Goal: Task Accomplishment & Management: Use online tool/utility

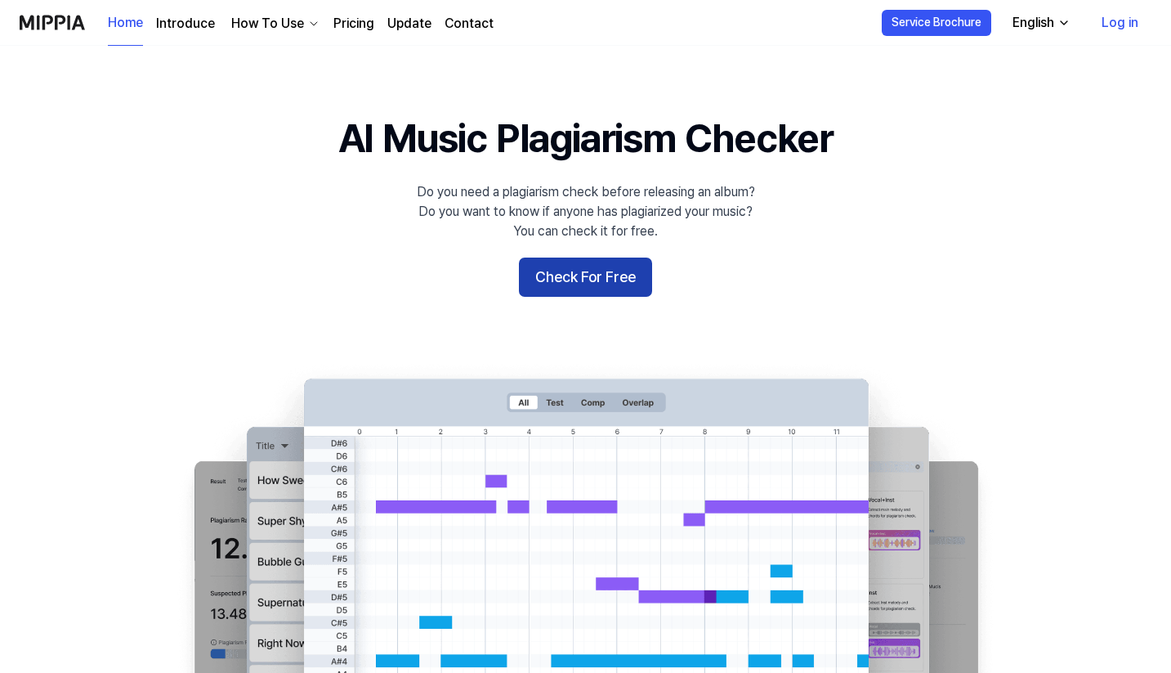
click at [622, 283] on button "Check For Free" at bounding box center [585, 276] width 133 height 39
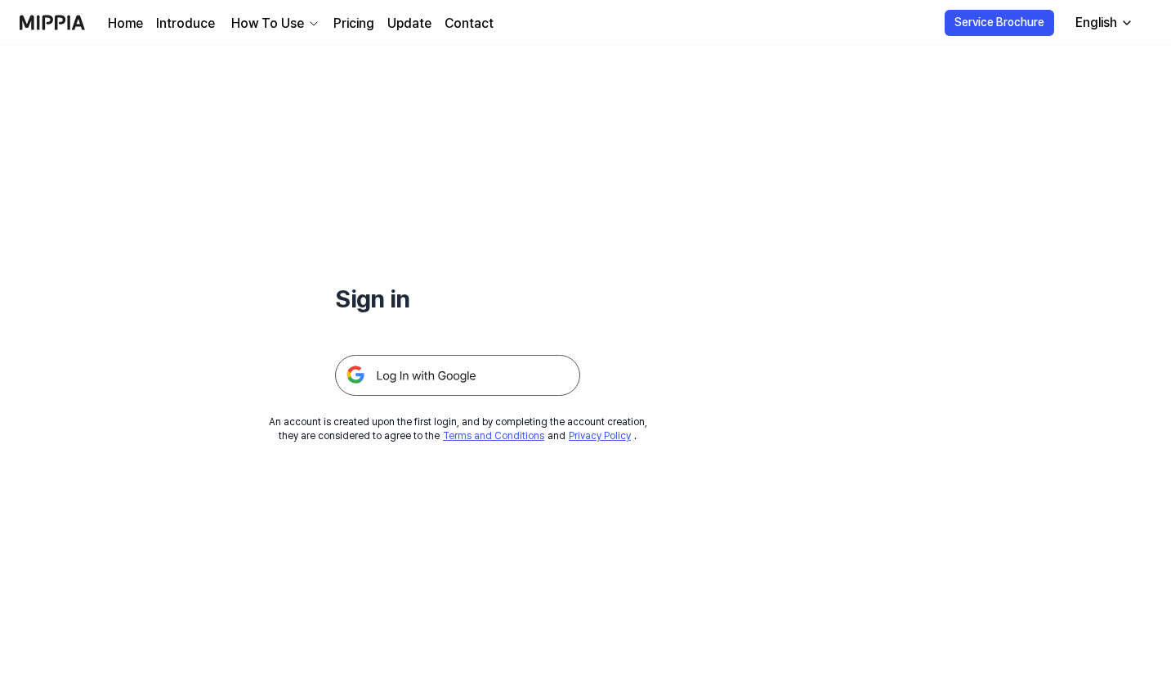
click at [439, 365] on img at bounding box center [457, 375] width 245 height 41
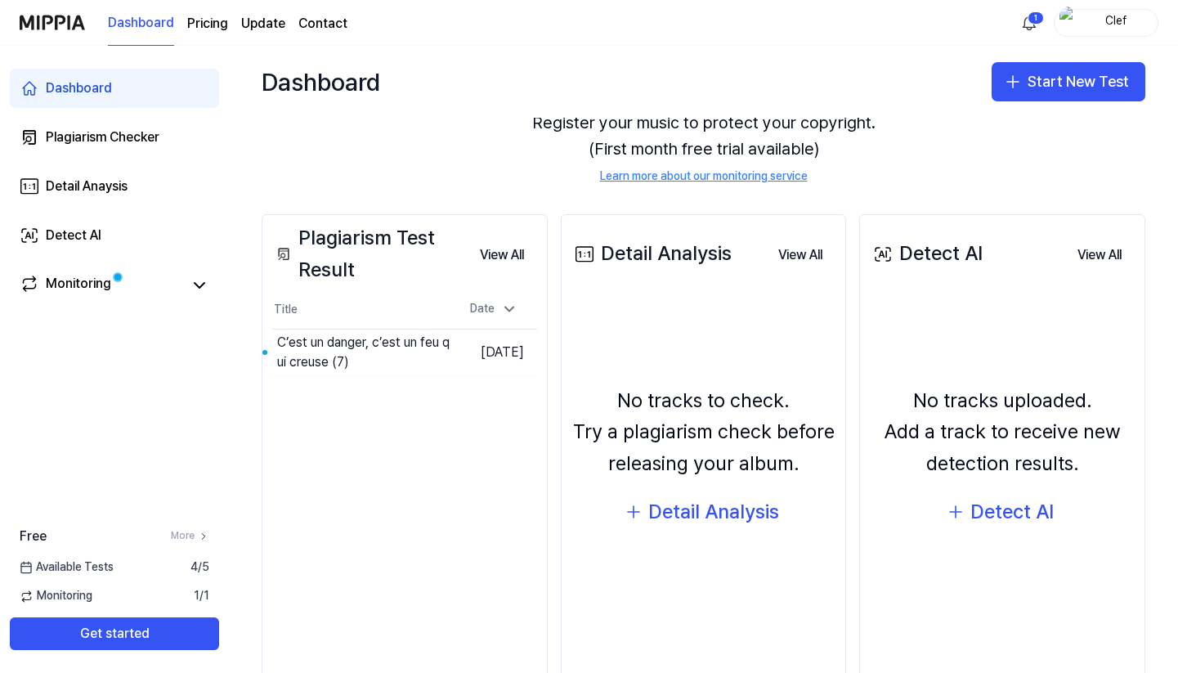
scroll to position [101, 0]
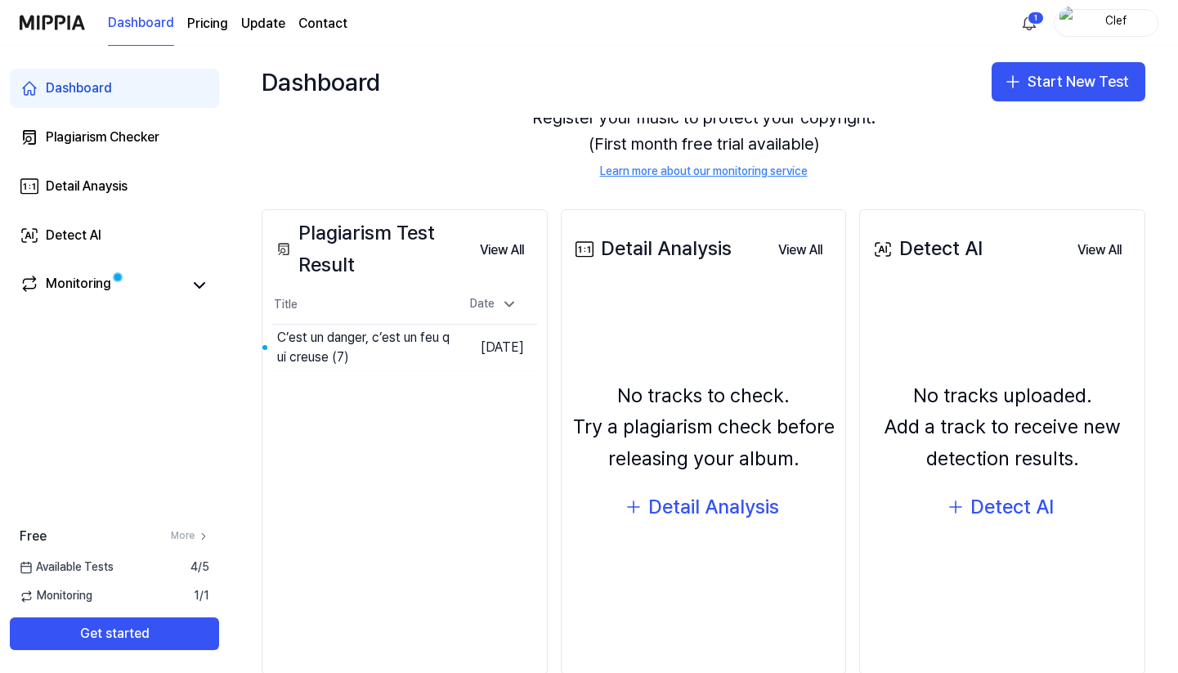
click at [333, 267] on div "Plagiarism Test Result" at bounding box center [369, 248] width 195 height 63
click at [391, 348] on button "Go to Results" at bounding box center [406, 347] width 87 height 26
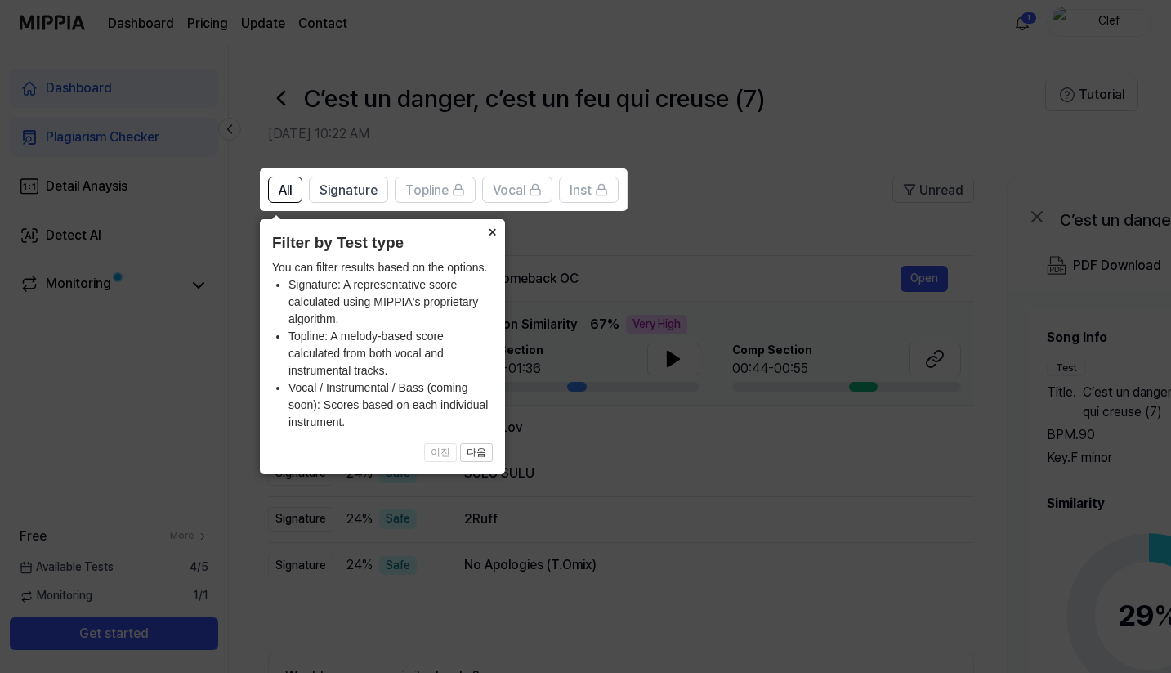
click at [490, 234] on button "×" at bounding box center [492, 230] width 26 height 23
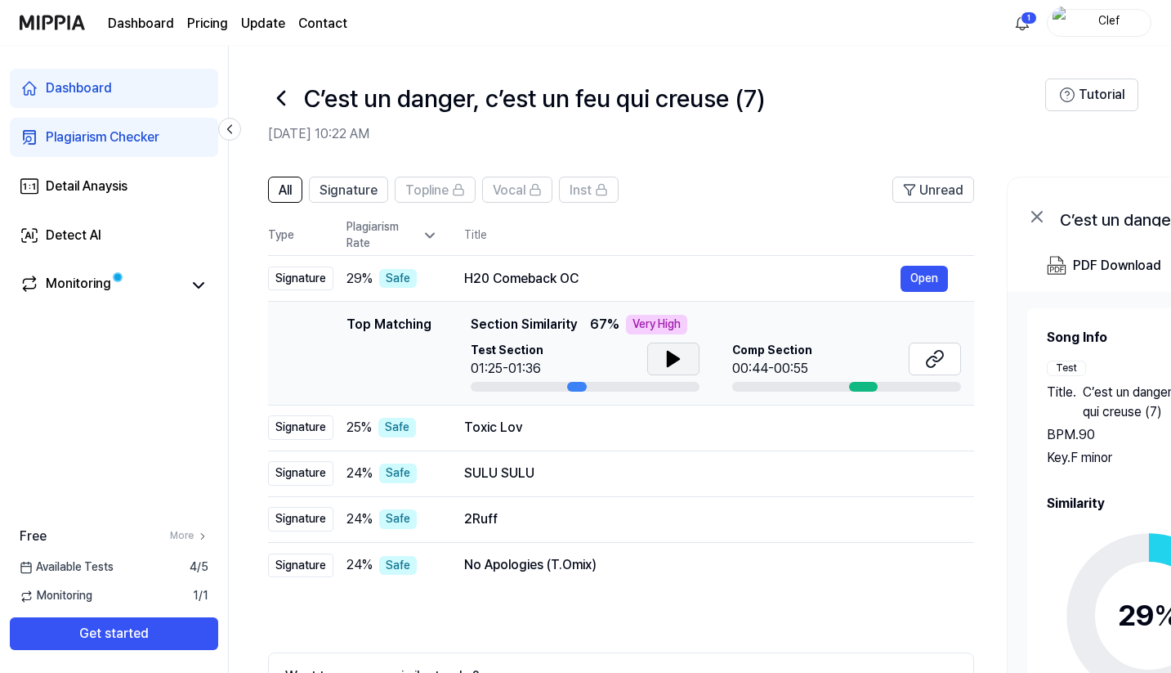
click at [668, 364] on icon at bounding box center [673, 358] width 11 height 15
click at [669, 364] on icon at bounding box center [670, 358] width 3 height 13
click at [495, 436] on div "Toxic Lov" at bounding box center [682, 428] width 436 height 20
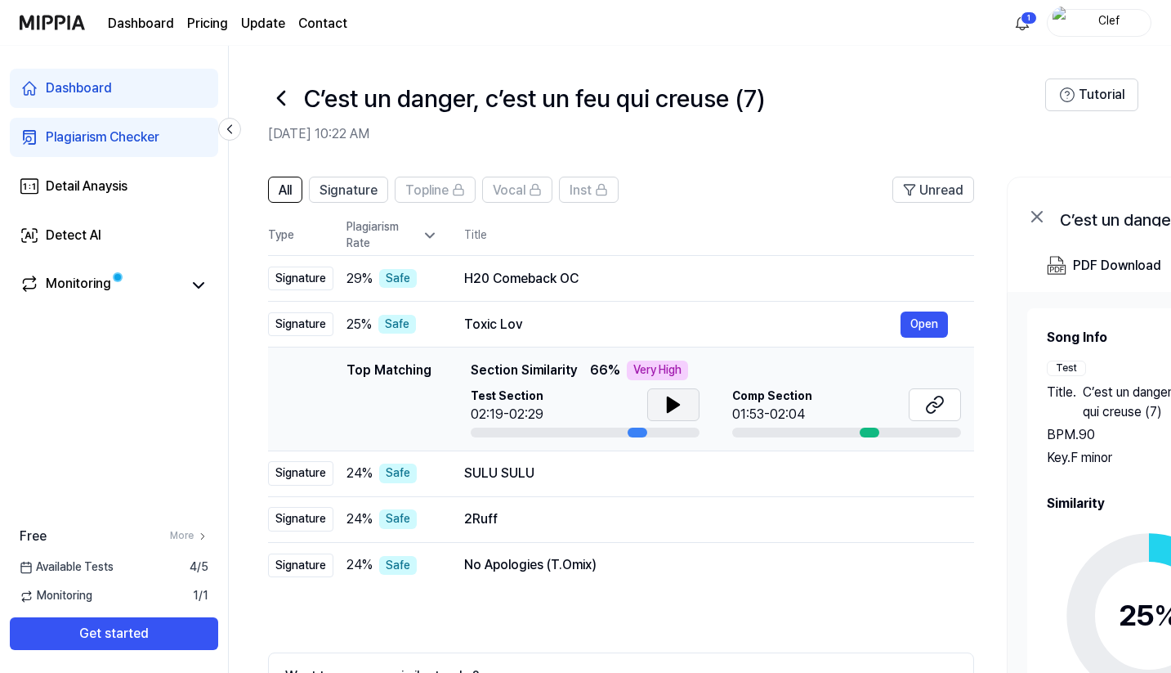
click at [653, 409] on button at bounding box center [673, 404] width 52 height 33
click at [658, 408] on button at bounding box center [673, 404] width 52 height 33
click at [534, 485] on div "SULU SULU Open" at bounding box center [706, 473] width 484 height 26
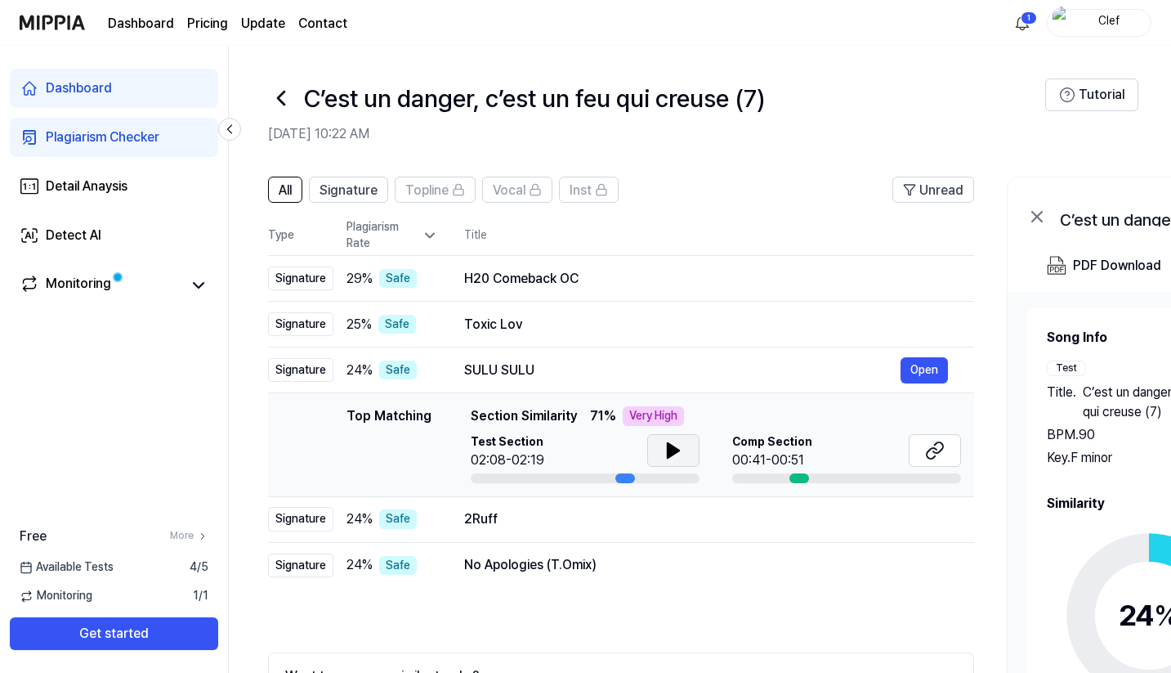
click at [672, 442] on icon at bounding box center [674, 451] width 20 height 20
click at [924, 446] on button at bounding box center [935, 450] width 52 height 33
click at [771, 270] on div "H20 Comeback OC" at bounding box center [682, 279] width 436 height 20
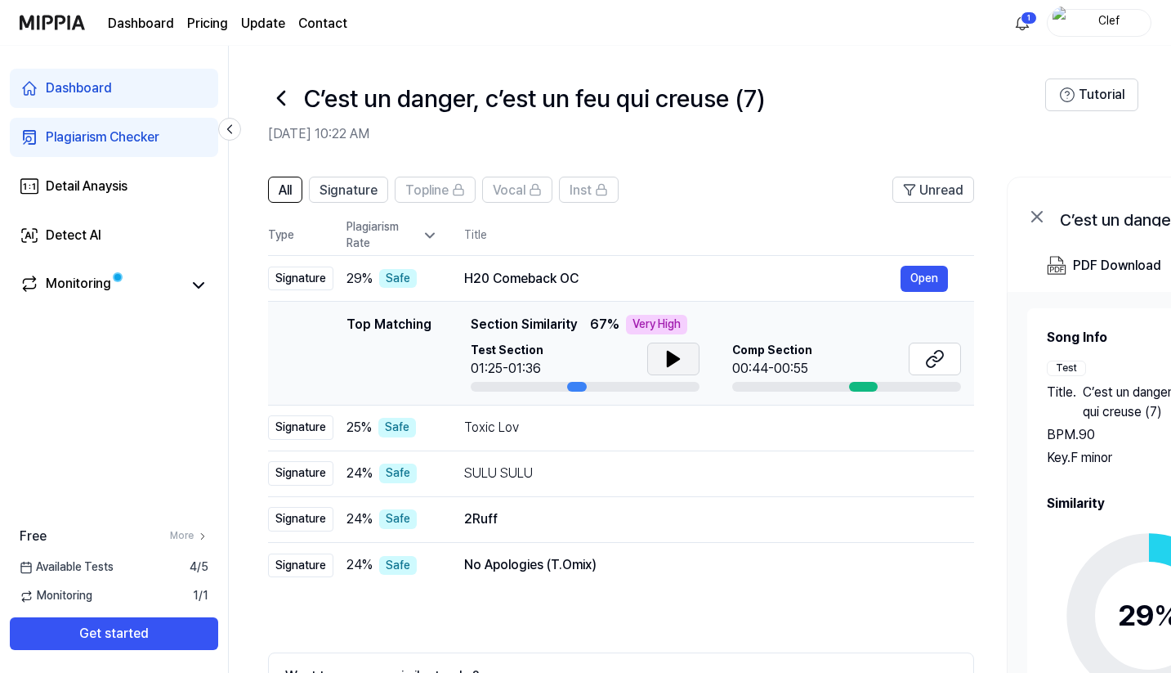
click at [665, 355] on icon at bounding box center [674, 359] width 20 height 20
click at [925, 360] on icon at bounding box center [935, 359] width 20 height 20
click at [481, 515] on div "2Ruff" at bounding box center [682, 519] width 436 height 20
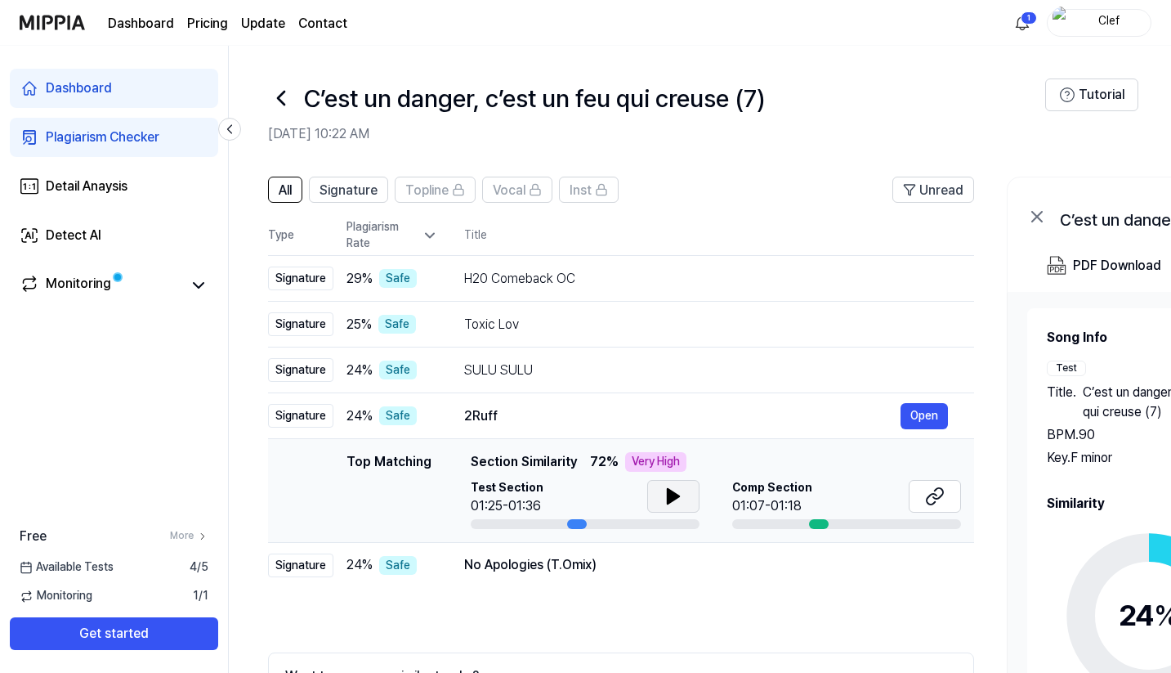
click at [669, 490] on icon at bounding box center [673, 496] width 11 height 15
click at [934, 491] on icon at bounding box center [935, 496] width 20 height 20
click at [670, 498] on icon at bounding box center [670, 496] width 3 height 13
click at [387, 602] on div "All Signature Topline Vocal Inst Unread All Signature Topline Vocal Inst Type P…" at bounding box center [621, 484] width 706 height 615
click at [359, 414] on span "24 %" at bounding box center [360, 416] width 26 height 20
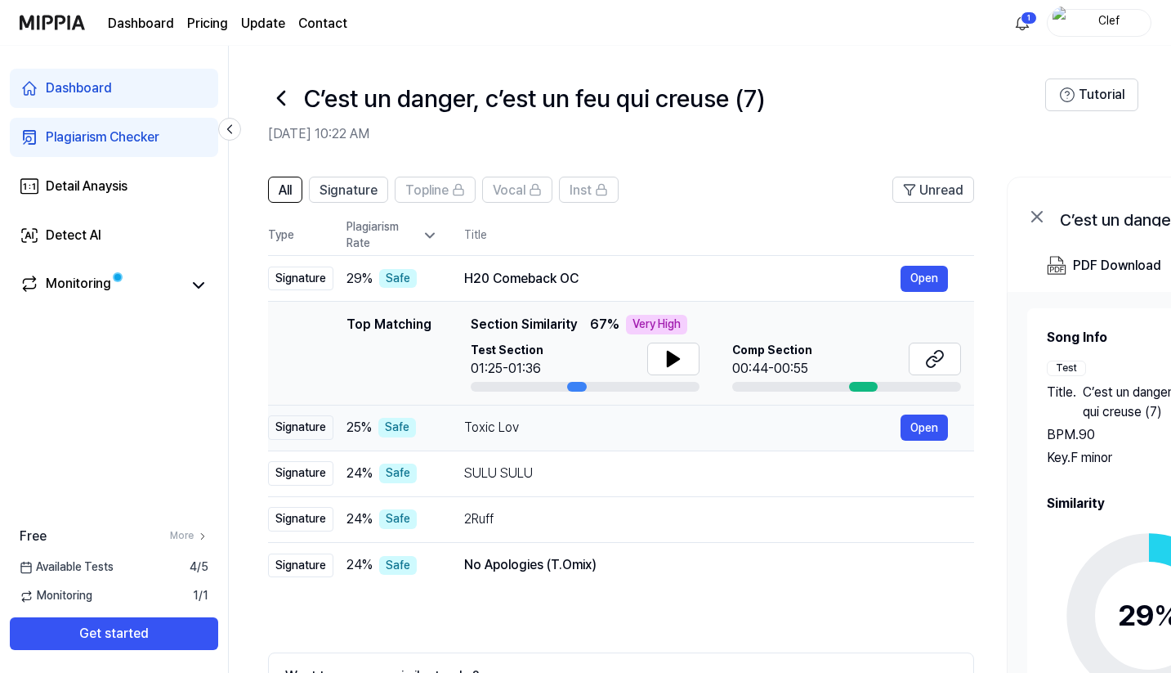
click at [309, 427] on div "Signature" at bounding box center [300, 427] width 65 height 25
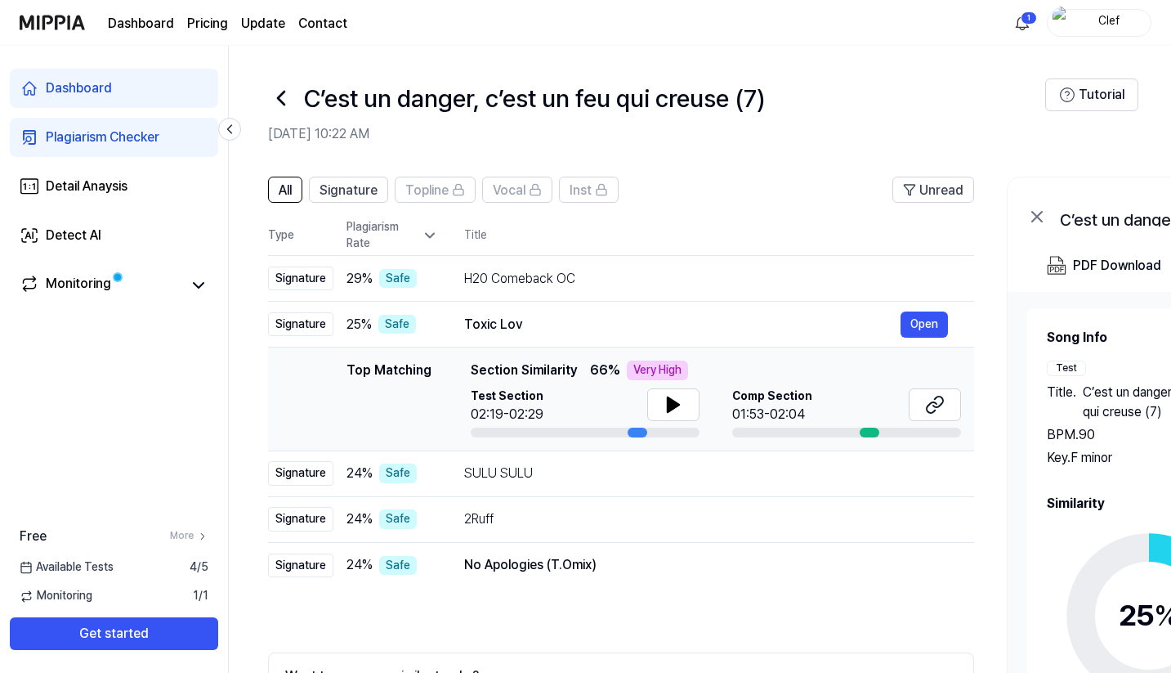
click at [420, 232] on div "Plagiarism Rate" at bounding box center [393, 235] width 92 height 32
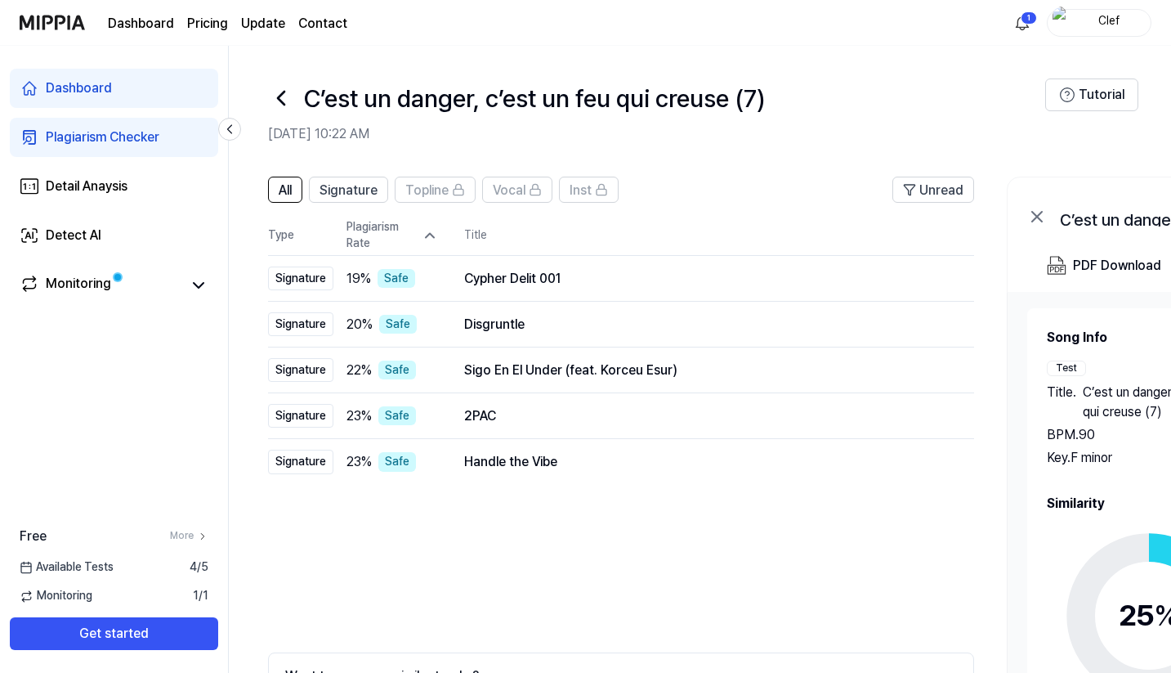
click at [423, 232] on icon at bounding box center [430, 235] width 16 height 16
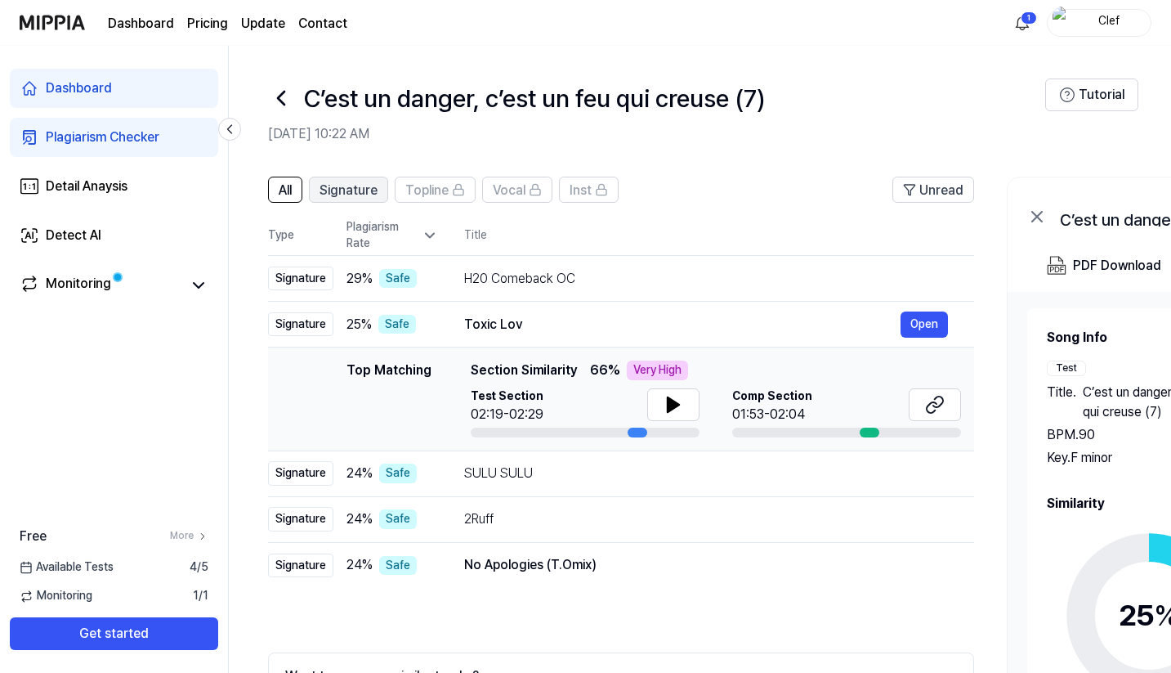
click at [363, 195] on span "Signature" at bounding box center [349, 191] width 58 height 20
click at [431, 190] on span "Topline" at bounding box center [426, 191] width 43 height 20
click at [495, 192] on span "Vocal" at bounding box center [509, 191] width 33 height 20
click at [589, 199] on span "Inst" at bounding box center [581, 191] width 22 height 20
click at [74, 287] on div "Monitoring" at bounding box center [78, 285] width 65 height 23
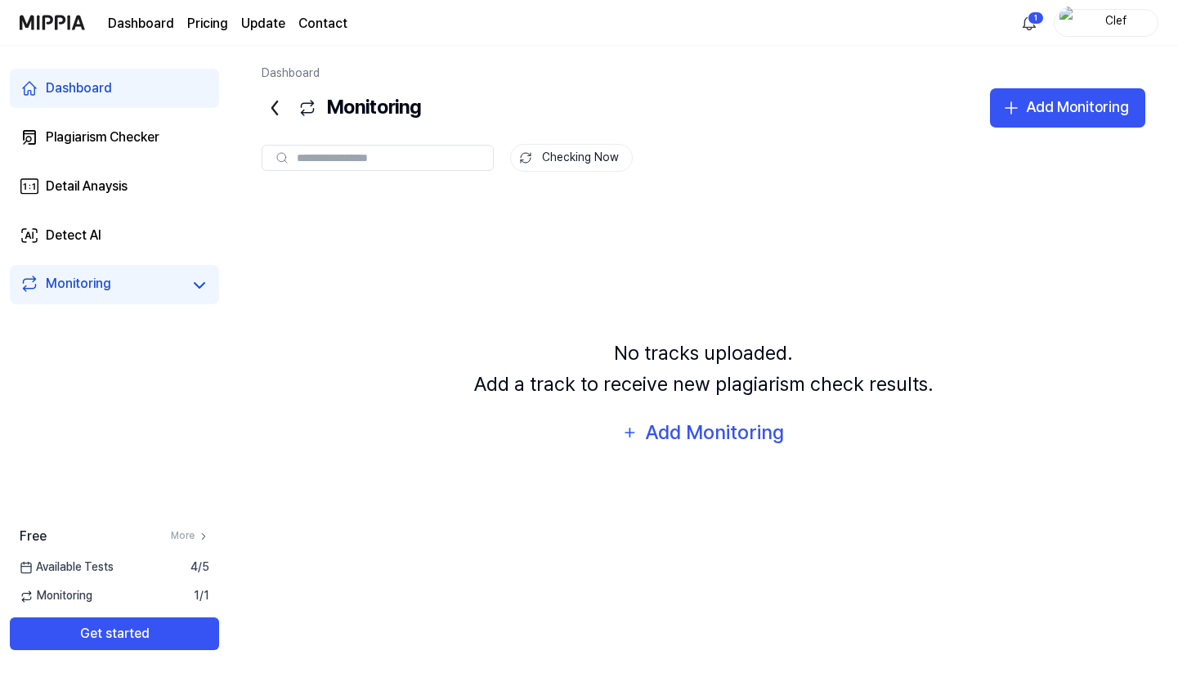
click at [120, 95] on link "Dashboard" at bounding box center [114, 88] width 209 height 39
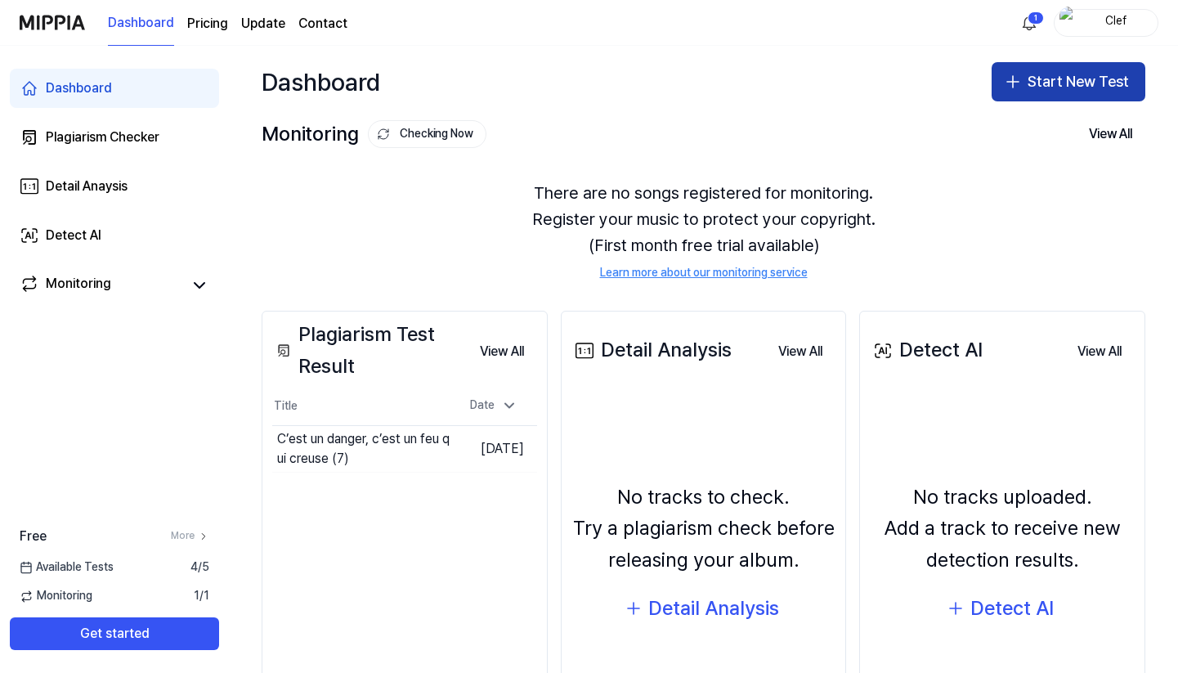
click at [1045, 78] on button "Start New Test" at bounding box center [1069, 81] width 154 height 39
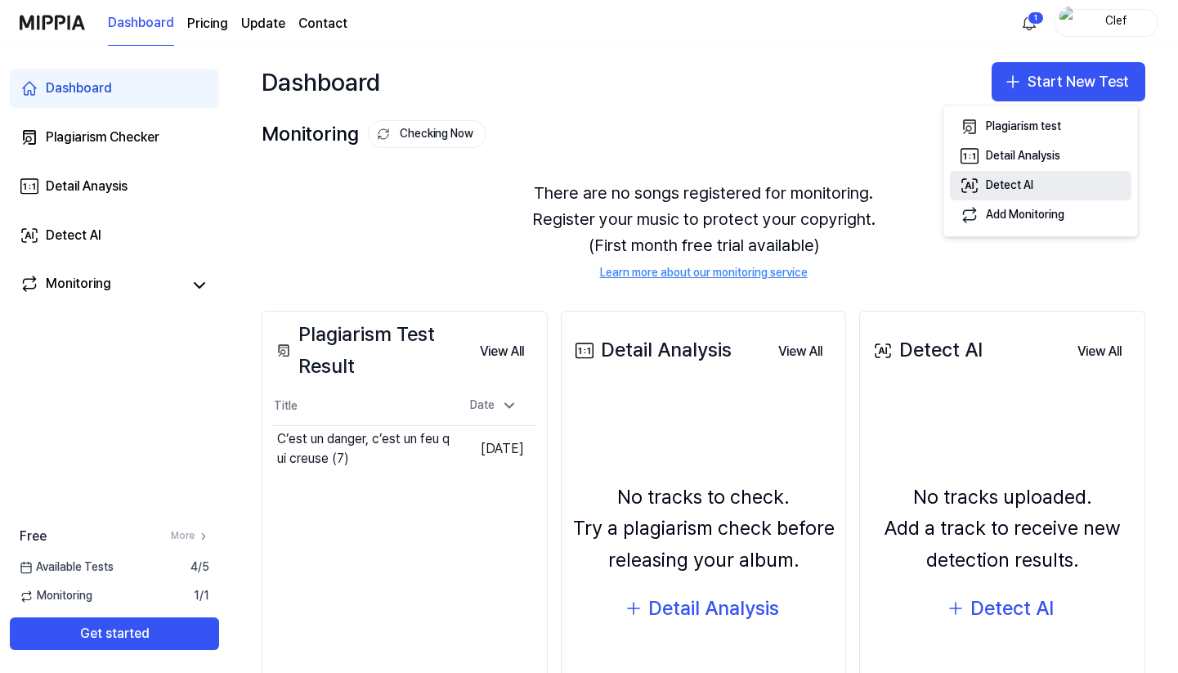
click at [1020, 182] on div "Detect AI" at bounding box center [1009, 185] width 47 height 16
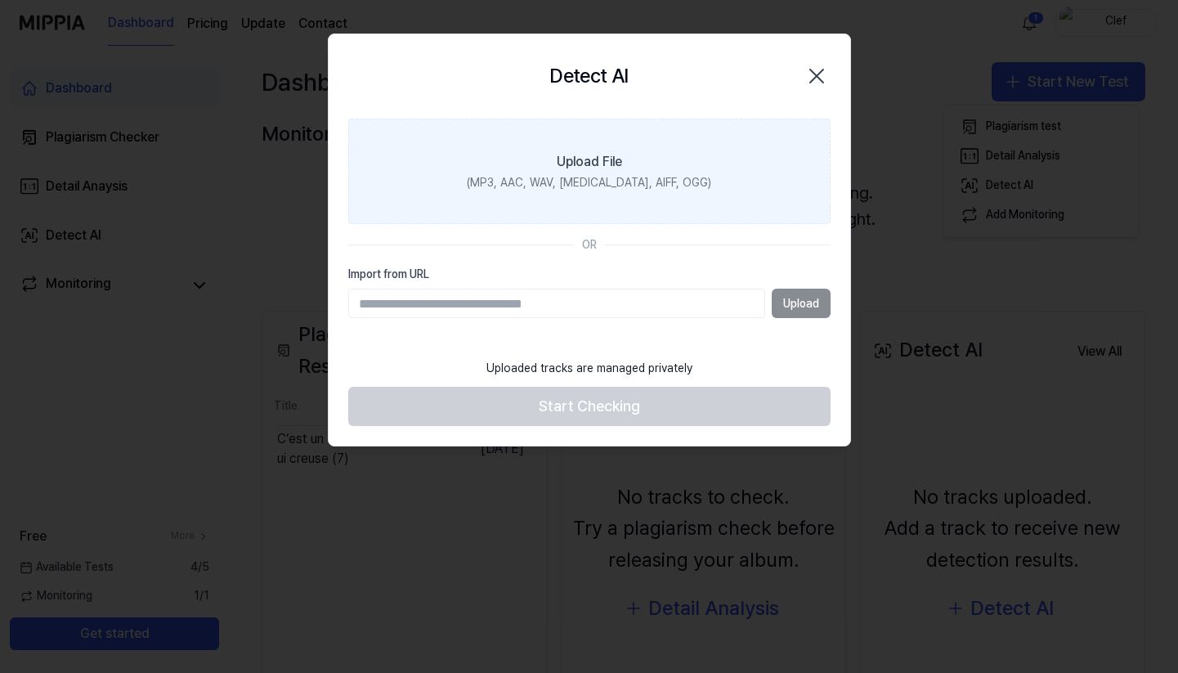
click at [591, 150] on label "Upload File (MP3, AAC, WAV, FLAC, AIFF, OGG)" at bounding box center [589, 172] width 482 height 106
click at [0, 0] on input "Upload File (MP3, AAC, WAV, FLAC, AIFF, OGG)" at bounding box center [0, 0] width 0 height 0
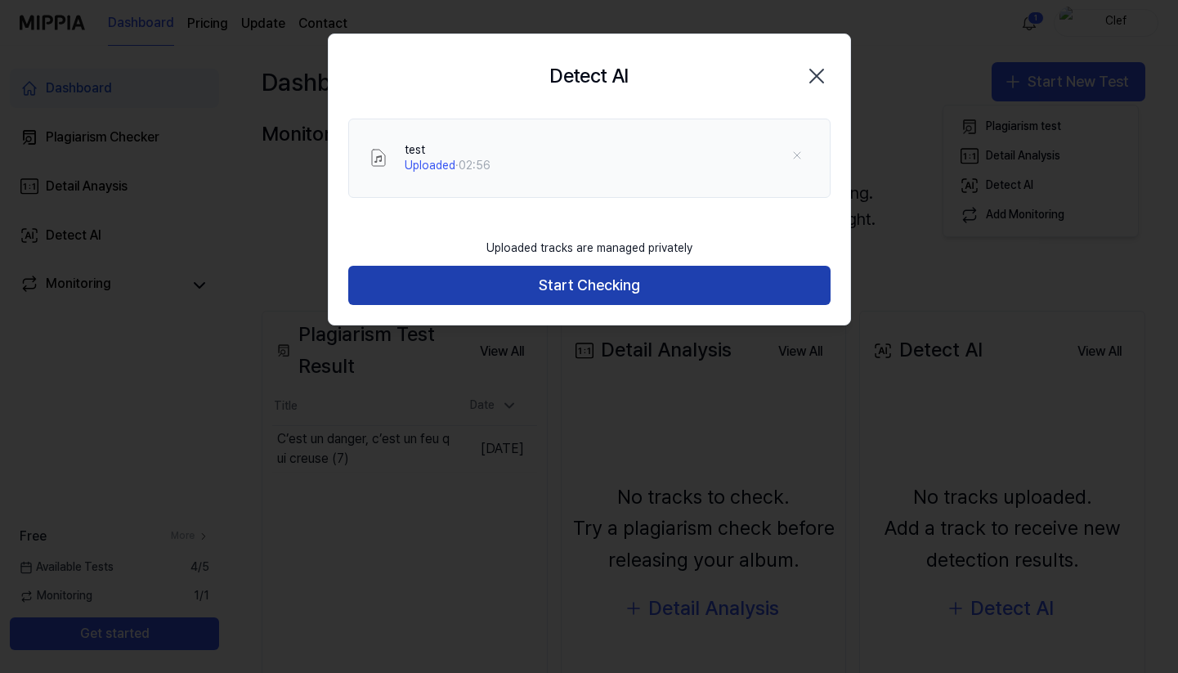
click at [654, 285] on button "Start Checking" at bounding box center [589, 285] width 482 height 39
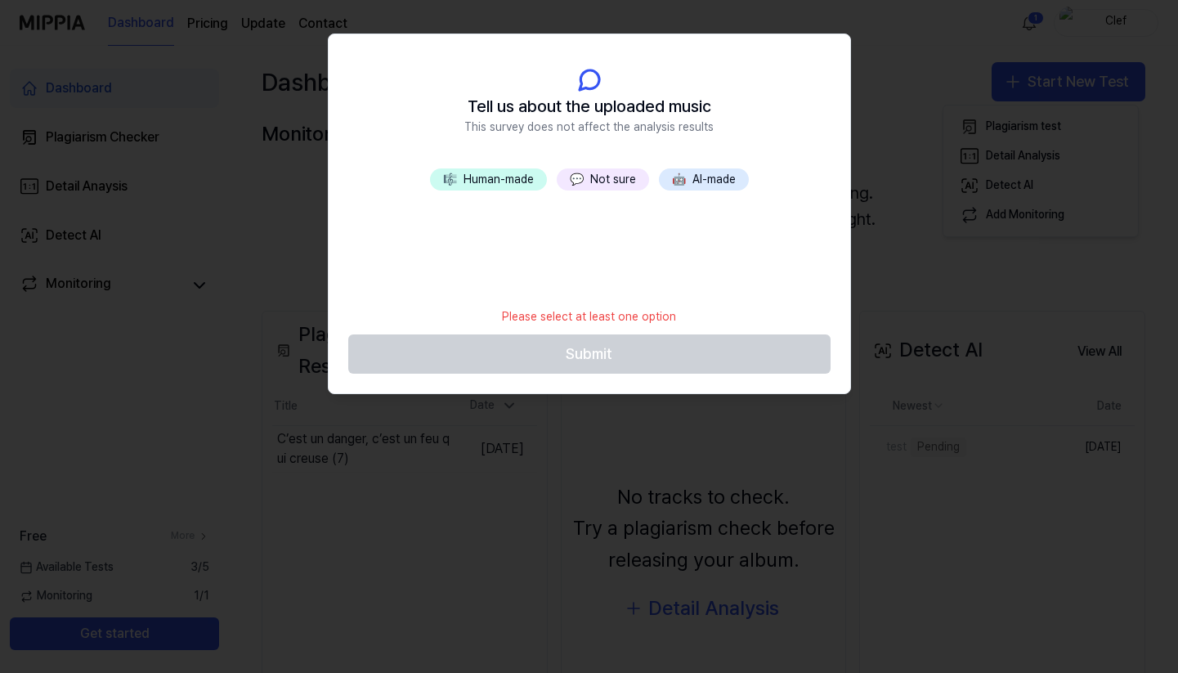
click at [513, 182] on button "🎼 Human-made" at bounding box center [488, 179] width 117 height 23
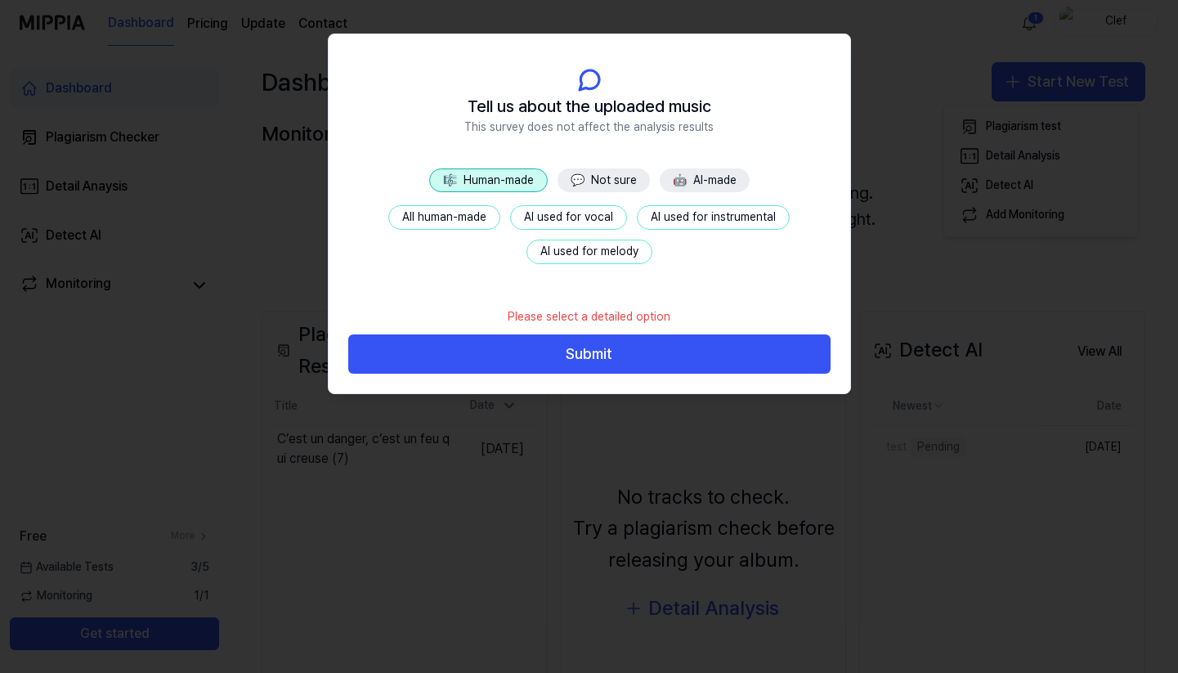
click at [462, 219] on button "All human-made" at bounding box center [444, 217] width 112 height 25
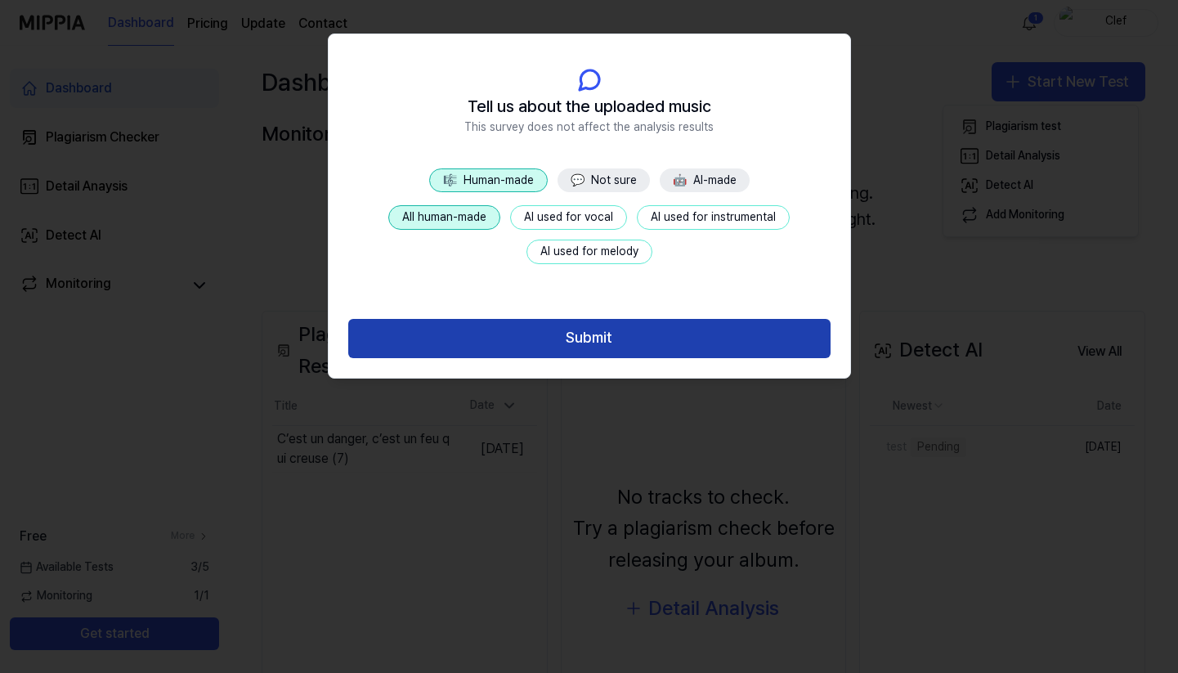
click at [584, 342] on button "Submit" at bounding box center [589, 338] width 482 height 39
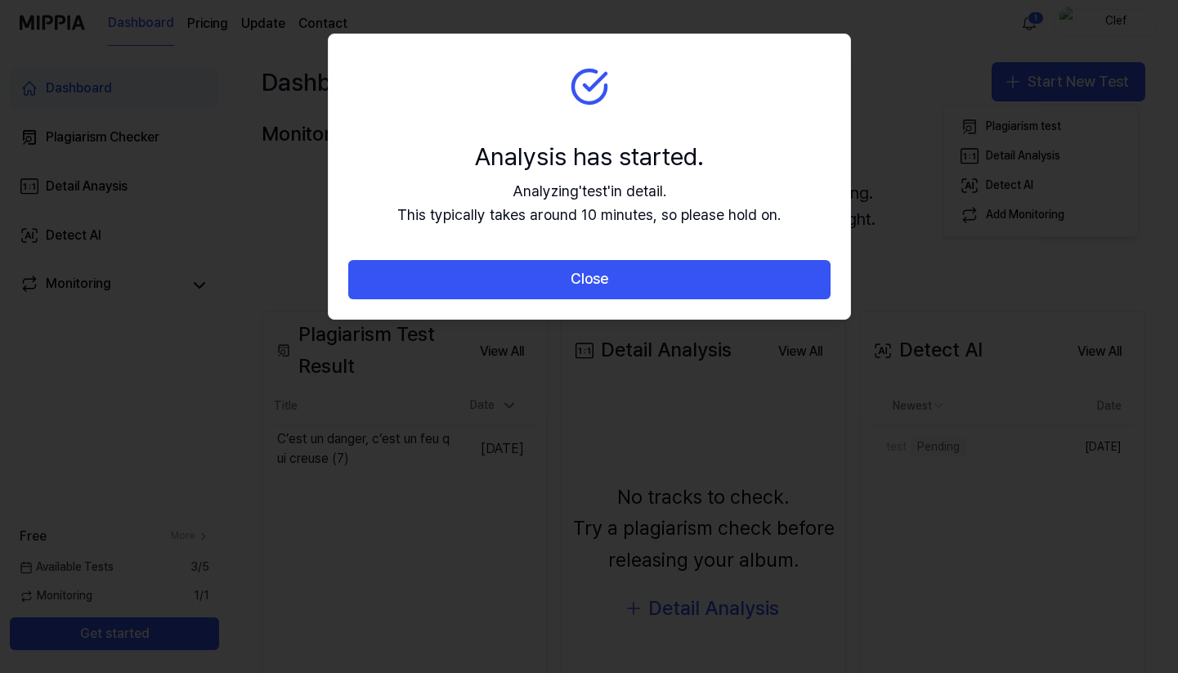
click at [932, 81] on div at bounding box center [589, 336] width 1178 height 673
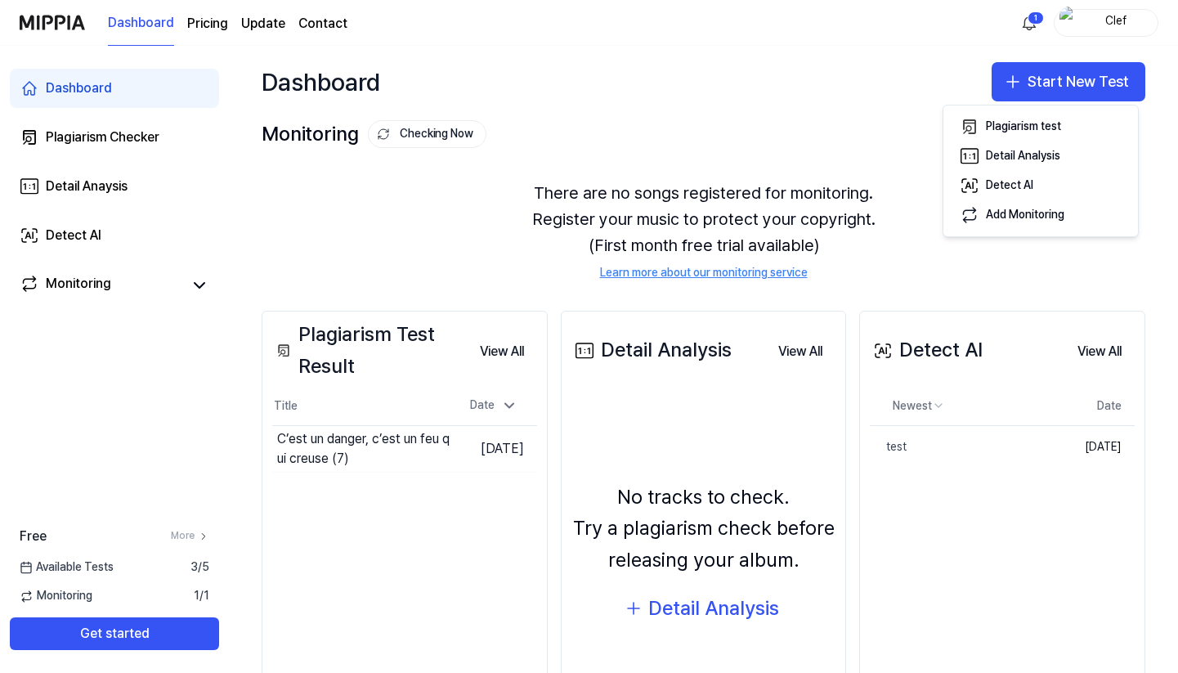
click at [362, 495] on div "Plagiarism Test Result View All Plagiarism Test Result Title Date C’est un dang…" at bounding box center [405, 527] width 286 height 433
click at [137, 570] on div "Available Tests 3 / 5" at bounding box center [114, 567] width 229 height 16
click at [92, 598] on div "Monitoring 1 / 1" at bounding box center [114, 596] width 229 height 16
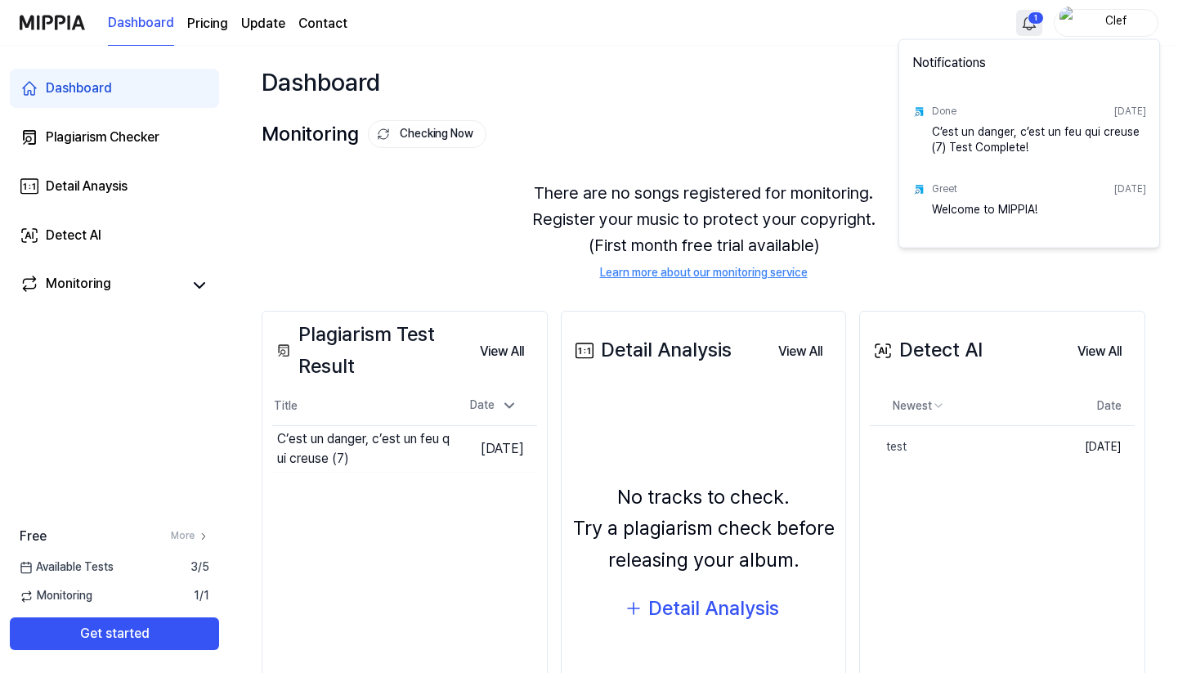
click at [1028, 14] on html "Dashboard Pricing Update Contact 1 Clef Dashboard Plagiarism Checker Detail Ana…" at bounding box center [589, 336] width 1178 height 673
click at [768, 159] on html "Dashboard Pricing Update Contact Clef Dashboard Plagiarism Checker Detail Anays…" at bounding box center [589, 336] width 1178 height 673
